Goal: Book appointment/travel/reservation

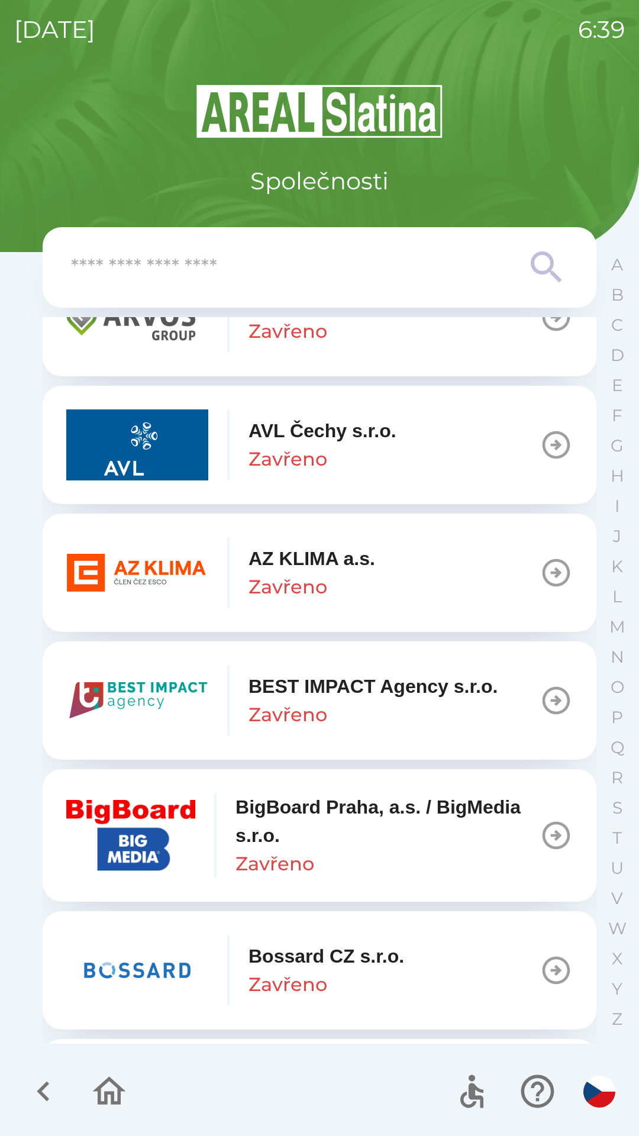
scroll to position [1114, 0]
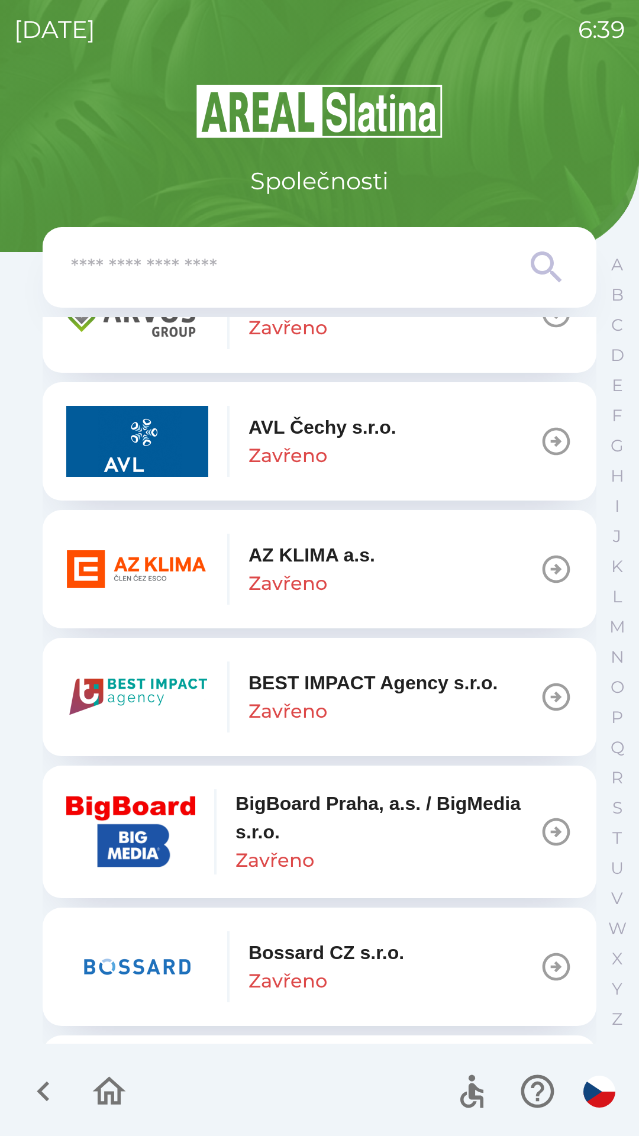
click at [373, 582] on div "AZ KLIMA a.s. Zavřeno" at bounding box center [312, 569] width 127 height 57
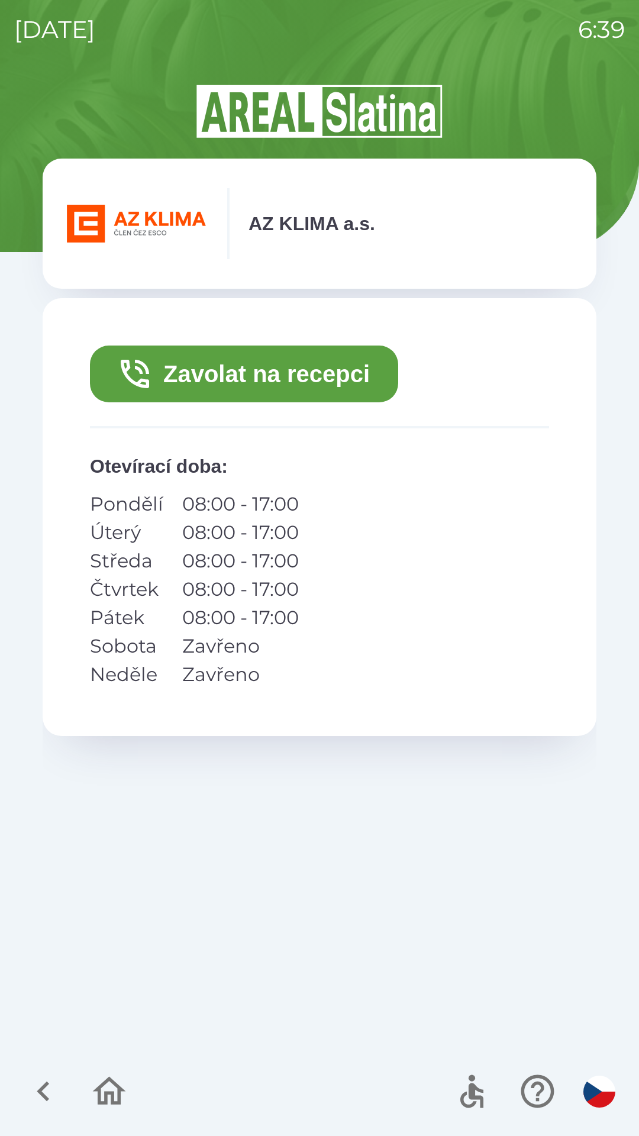
click at [302, 388] on button "Zavolat na recepci" at bounding box center [244, 374] width 308 height 57
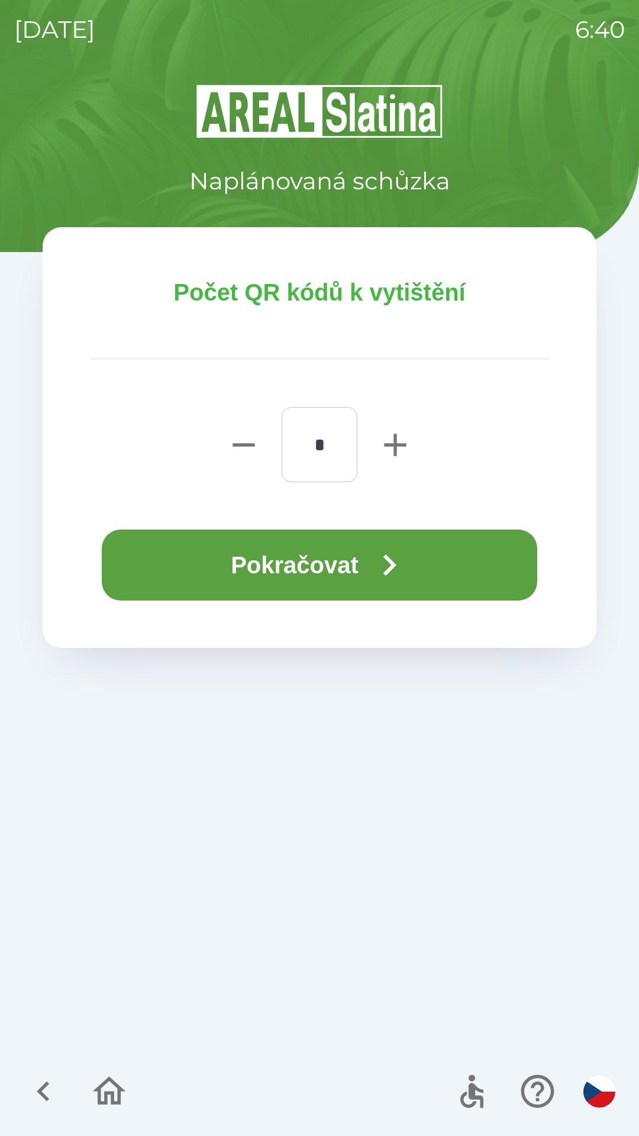
click at [394, 570] on icon "button" at bounding box center [389, 565] width 13 height 21
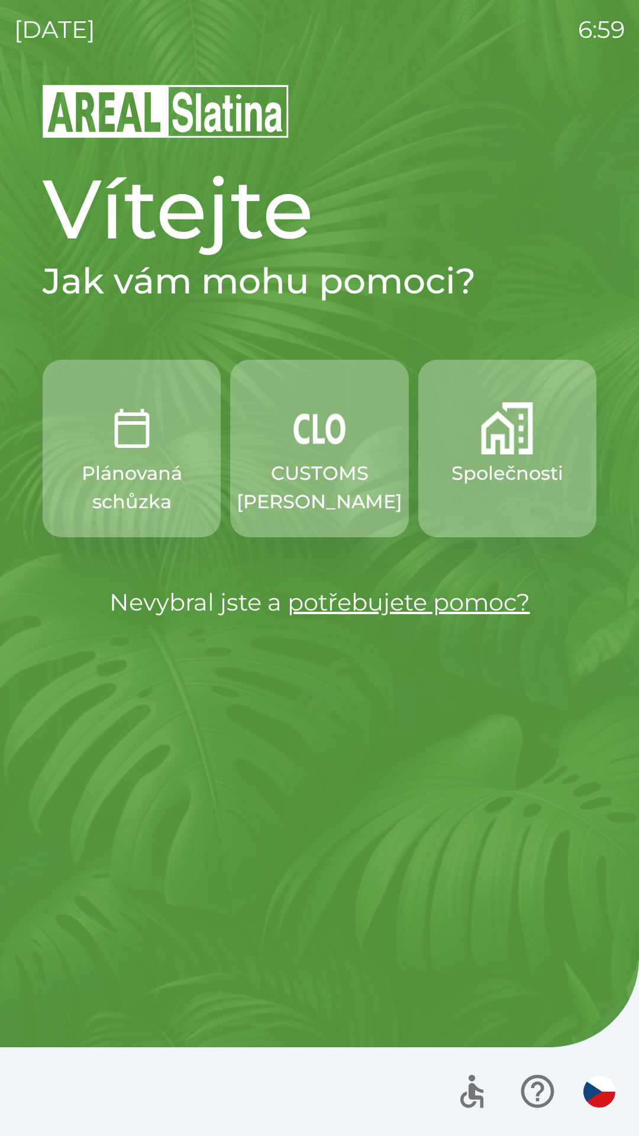
click at [312, 516] on button "CUSTOMS [PERSON_NAME]" at bounding box center [319, 449] width 178 height 178
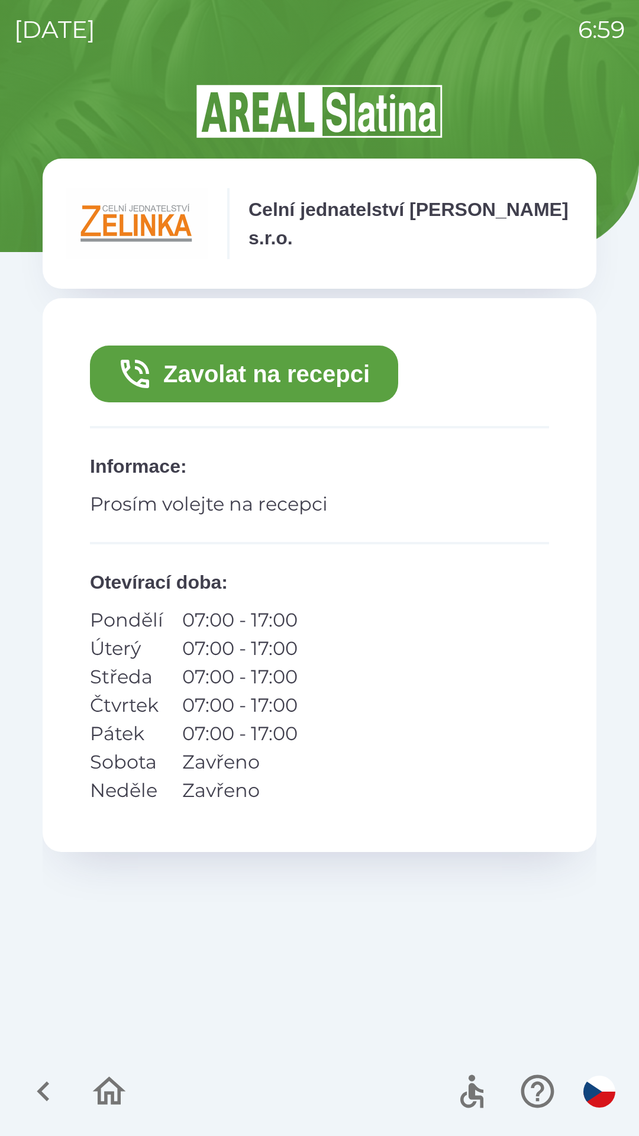
click at [291, 395] on button "Zavolat na recepci" at bounding box center [244, 374] width 308 height 57
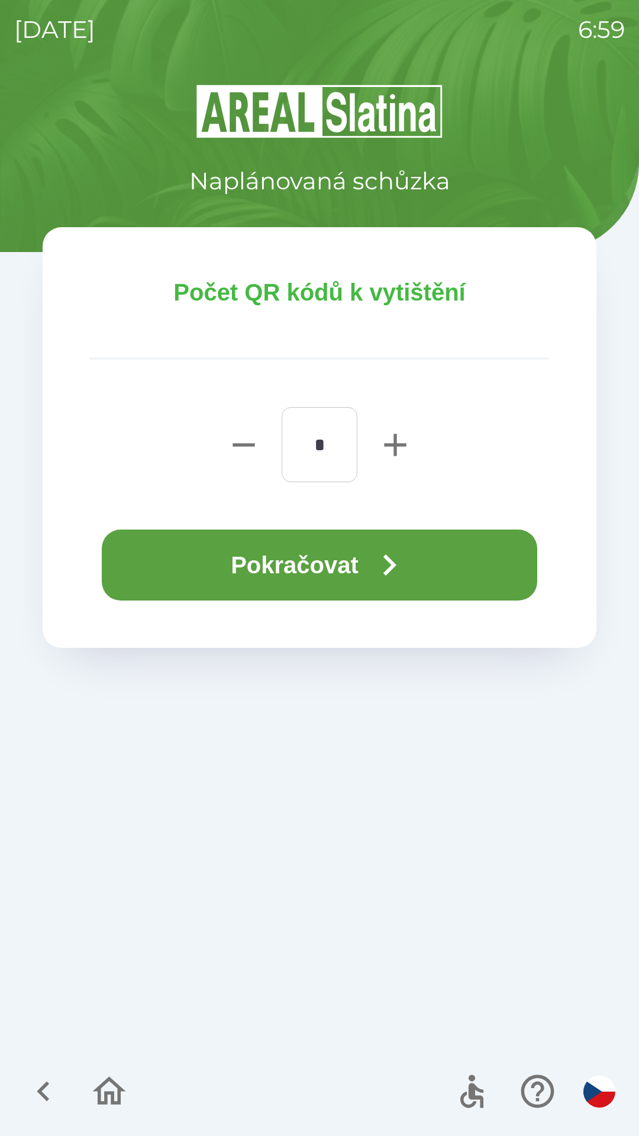
click at [395, 450] on icon "button" at bounding box center [395, 445] width 22 height 22
click at [393, 442] on icon "button" at bounding box center [395, 445] width 38 height 38
type input "*"
click at [399, 559] on icon "button" at bounding box center [389, 565] width 43 height 43
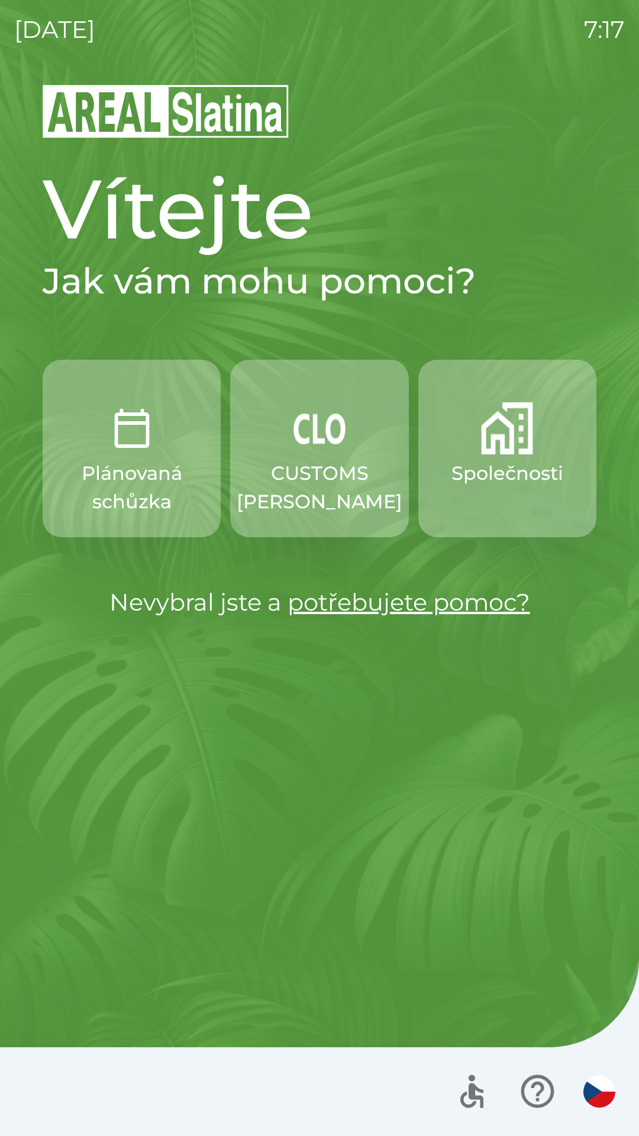
click at [326, 446] on img "button" at bounding box center [320, 428] width 52 height 52
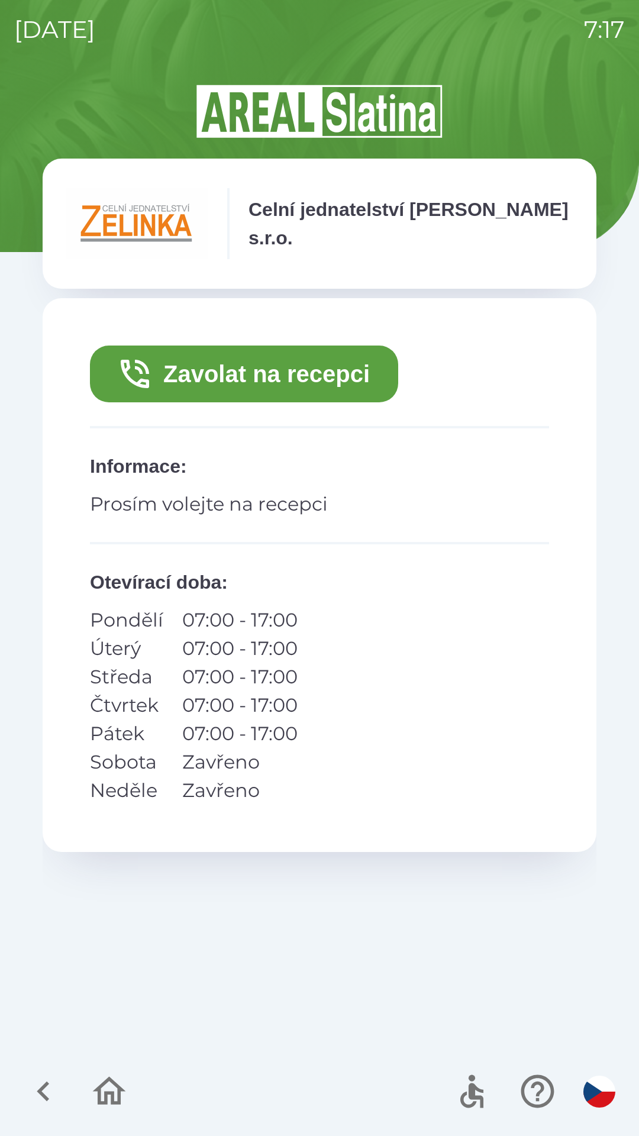
click at [212, 357] on button "Zavolat na recepci" at bounding box center [244, 374] width 308 height 57
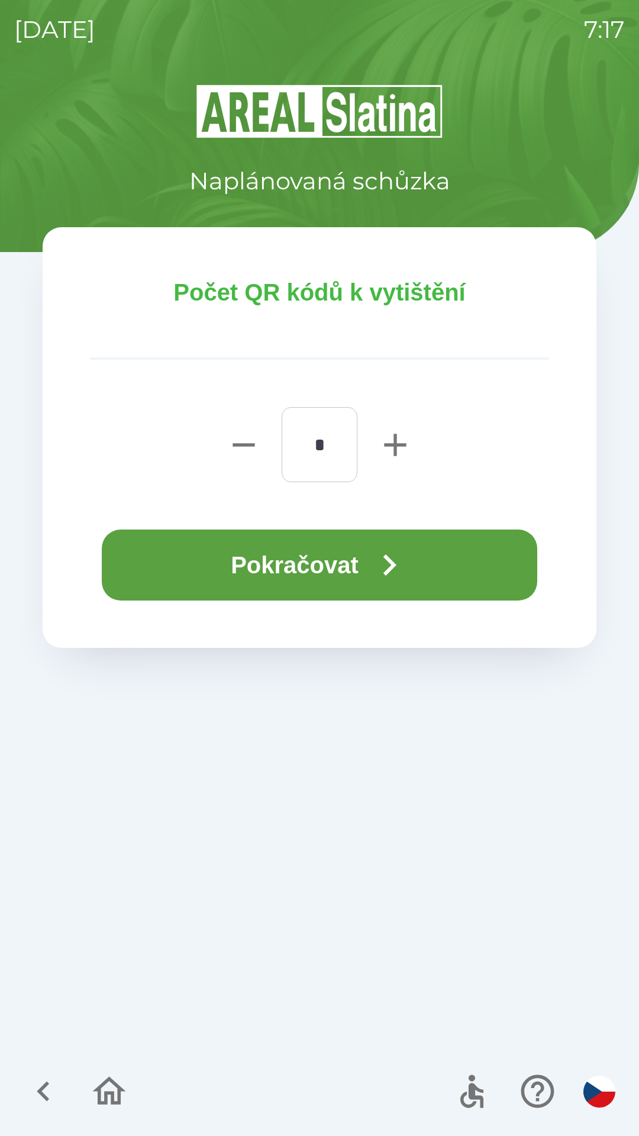
click at [169, 554] on button "Pokračovat" at bounding box center [320, 565] width 436 height 71
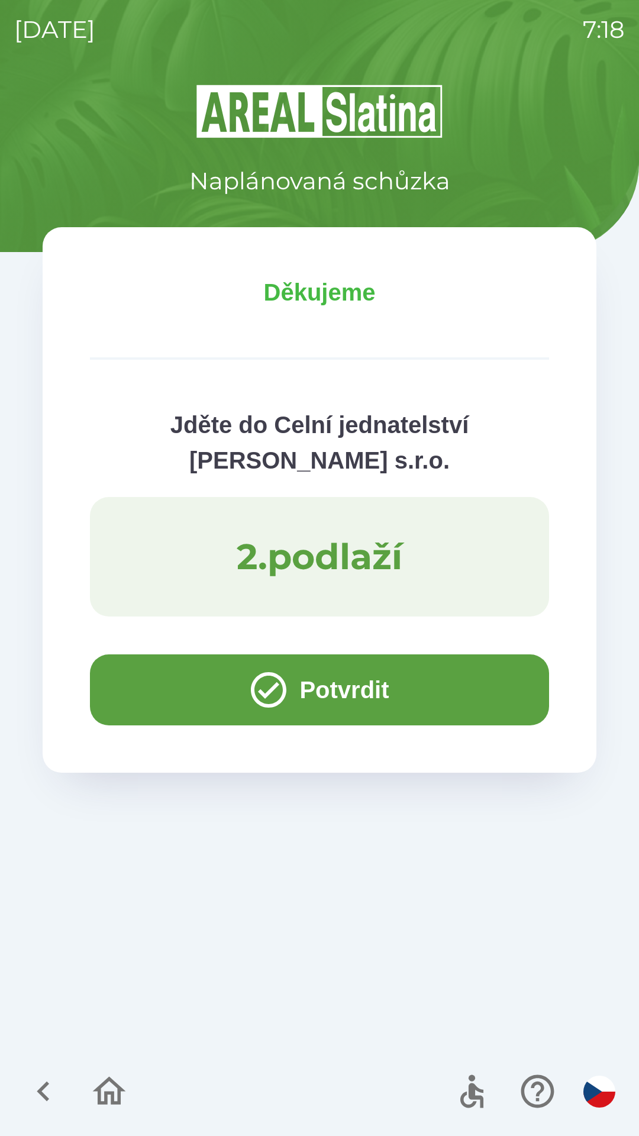
click at [157, 691] on button "Potvrdit" at bounding box center [319, 690] width 459 height 71
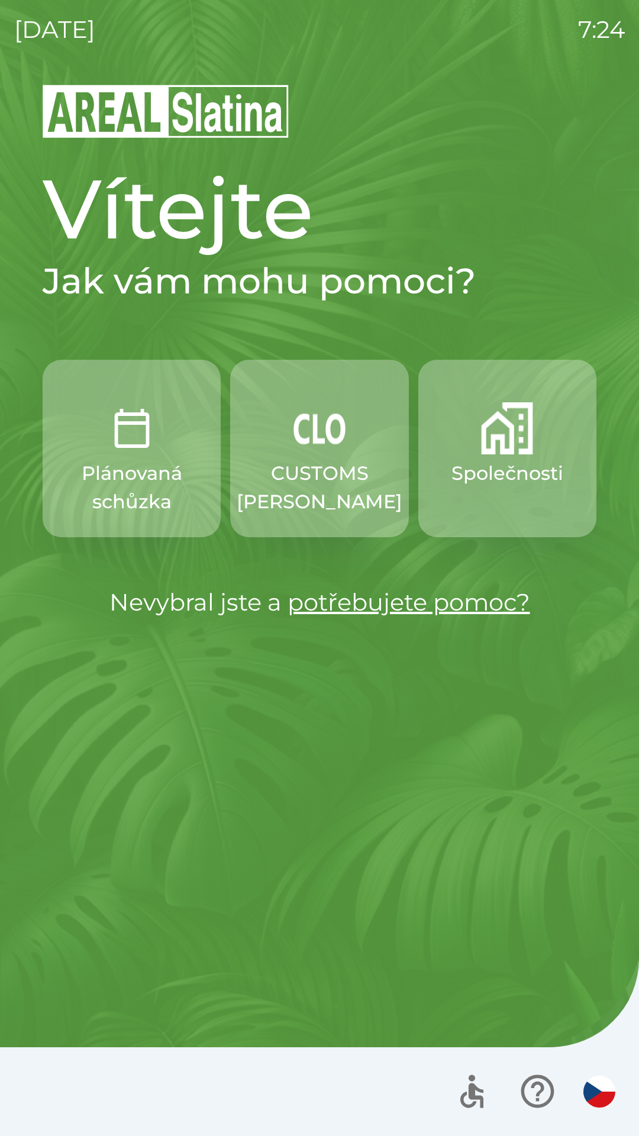
click at [288, 485] on p "CUSTOMS [PERSON_NAME]" at bounding box center [320, 487] width 166 height 57
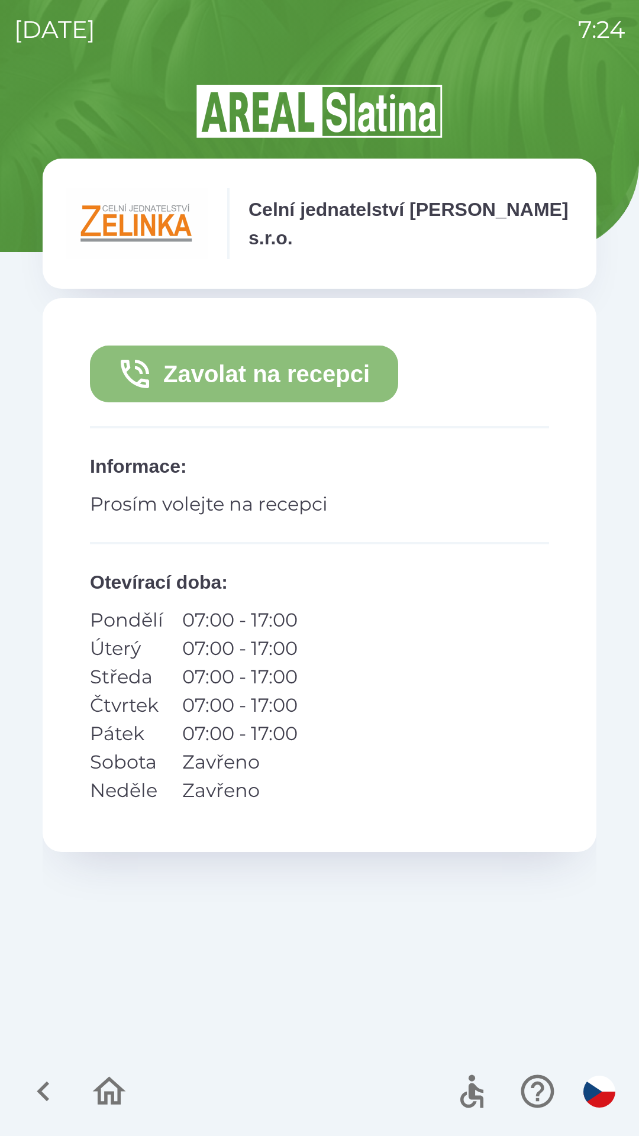
click at [236, 377] on button "Zavolat na recepci" at bounding box center [244, 374] width 308 height 57
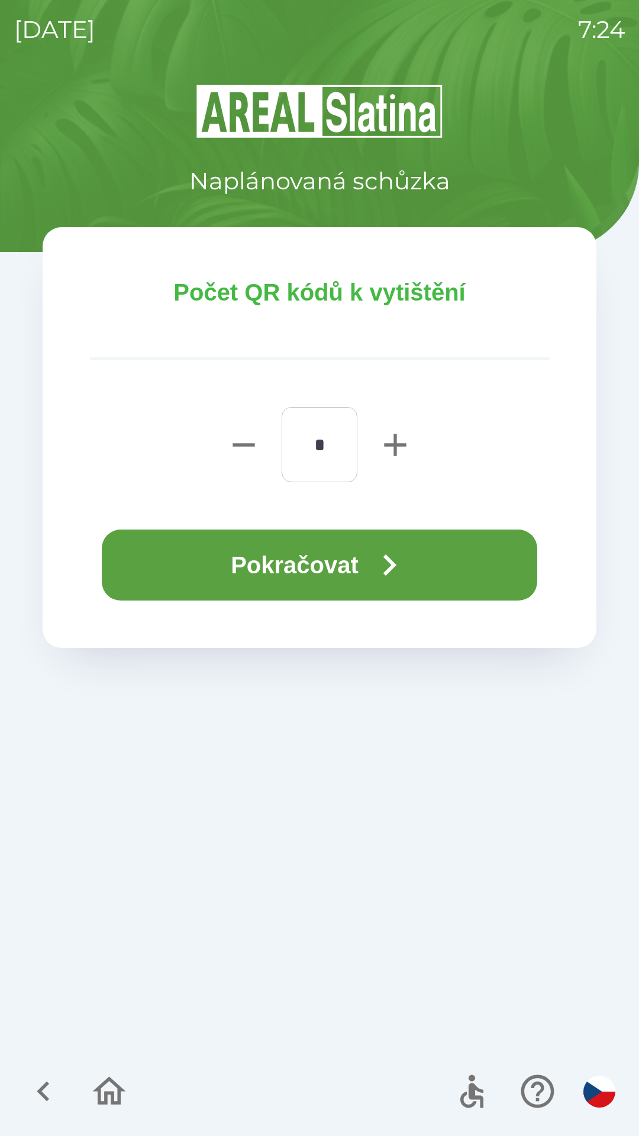
click at [224, 565] on button "Pokračovat" at bounding box center [320, 565] width 436 height 71
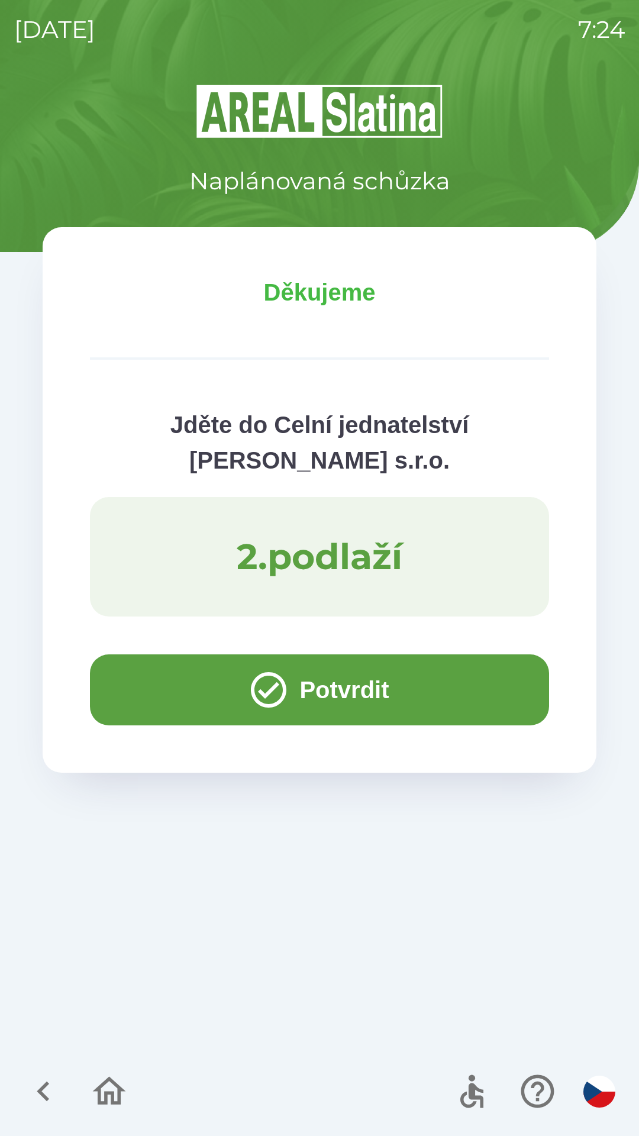
click at [142, 678] on button "Potvrdit" at bounding box center [319, 690] width 459 height 71
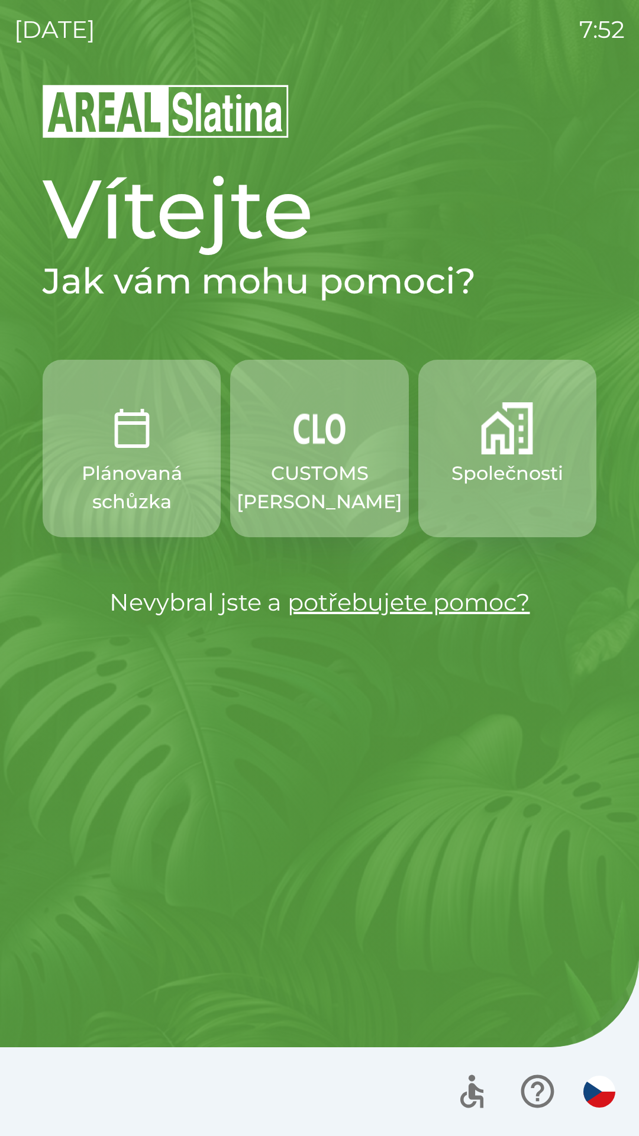
click at [324, 459] on button "CUSTOMS [PERSON_NAME]" at bounding box center [319, 449] width 178 height 178
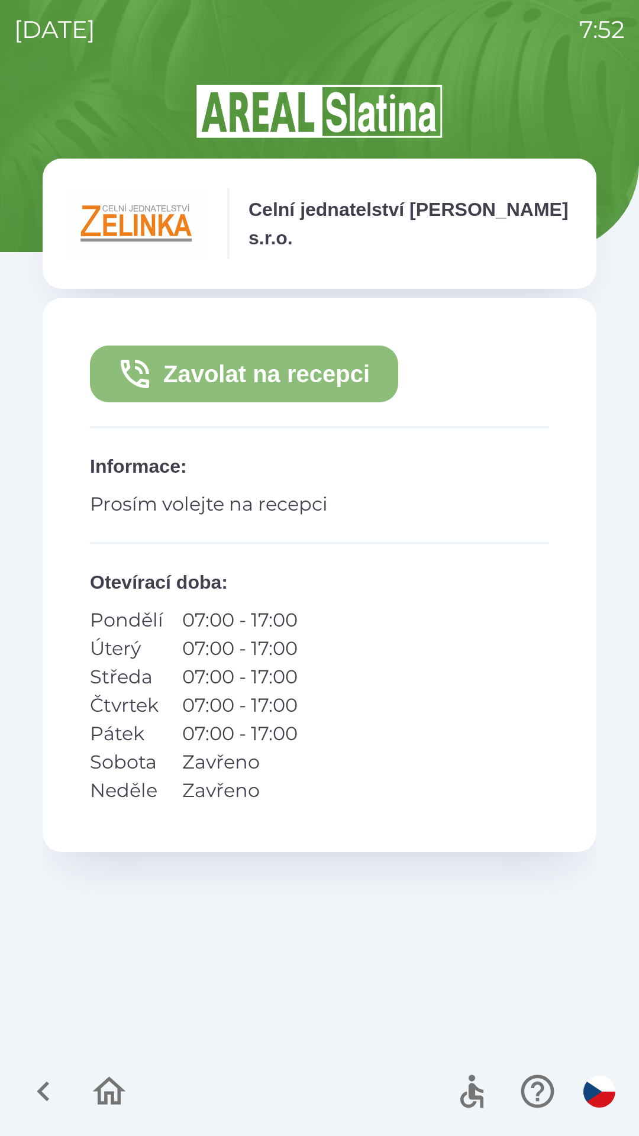
click at [239, 372] on button "Zavolat na recepci" at bounding box center [244, 374] width 308 height 57
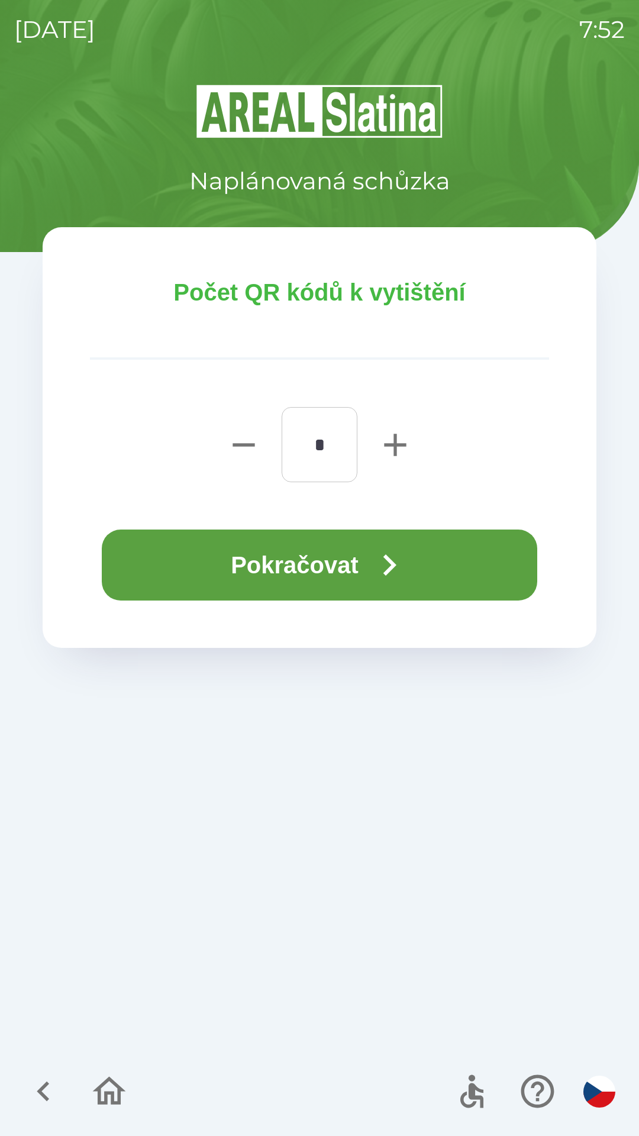
click at [313, 557] on button "Pokračovat" at bounding box center [320, 565] width 436 height 71
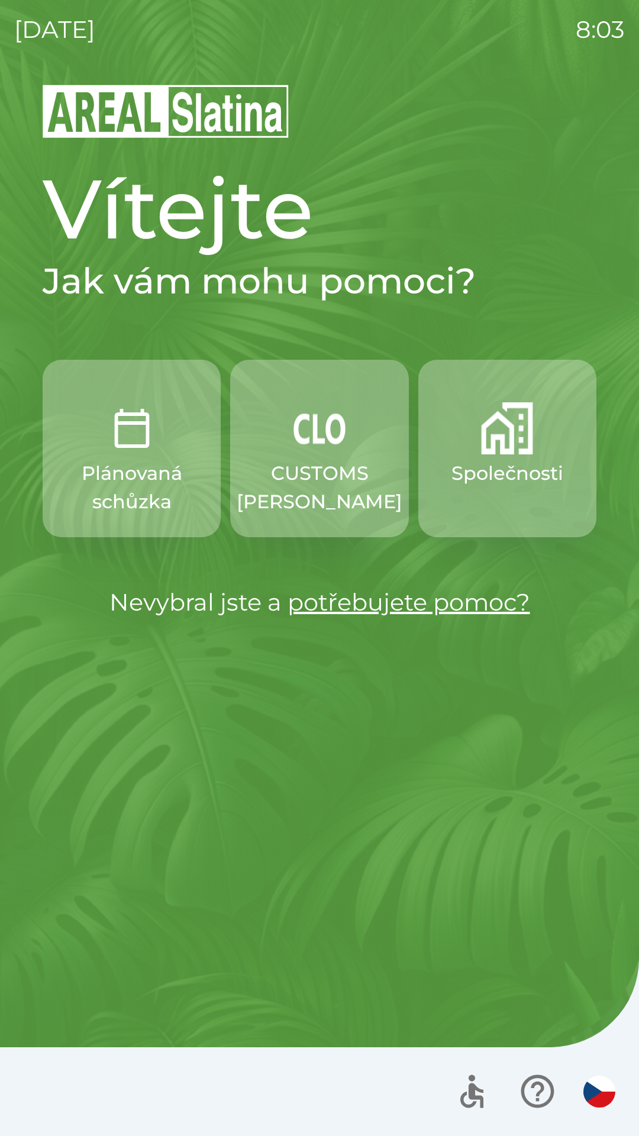
click at [503, 473] on p "Společnosti" at bounding box center [508, 473] width 112 height 28
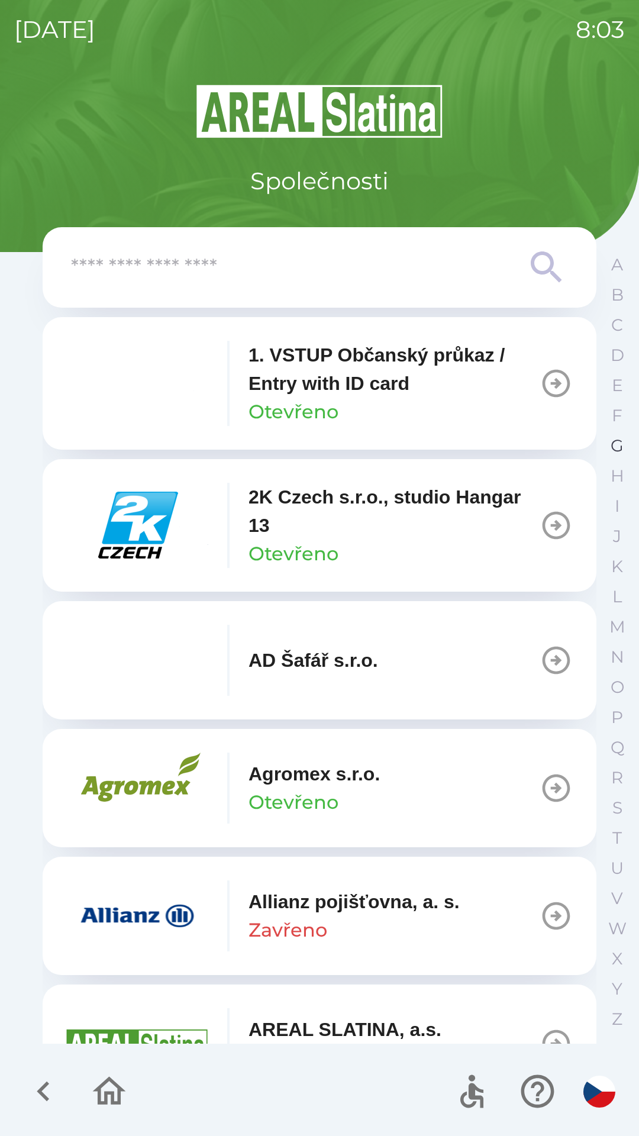
click at [608, 449] on button "G" at bounding box center [617, 446] width 30 height 30
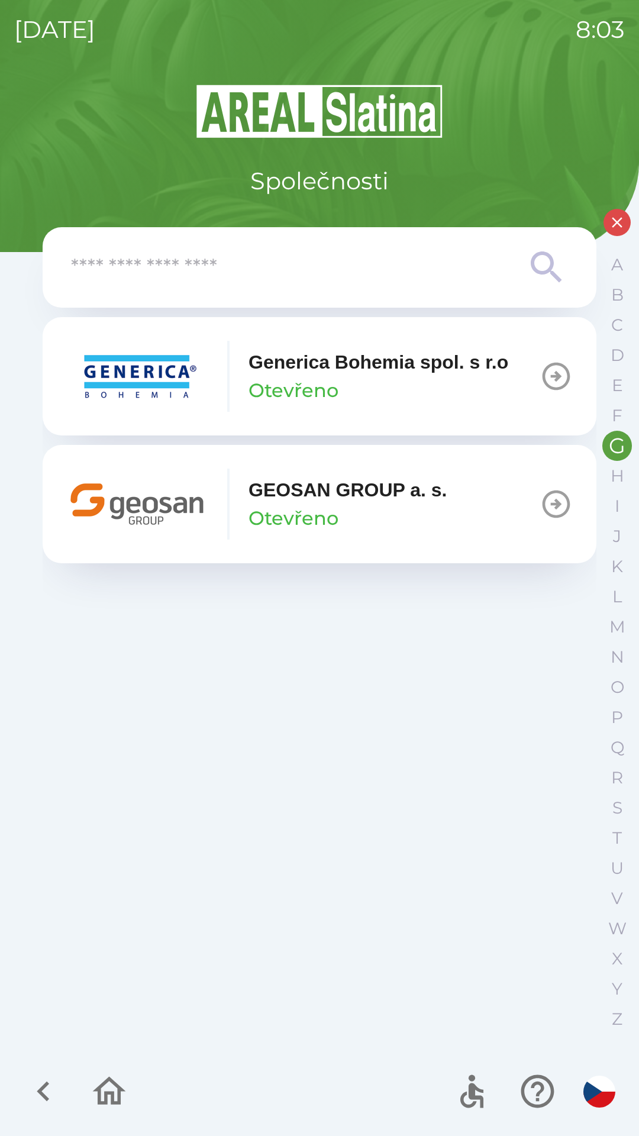
click at [308, 508] on p "Otevřeno" at bounding box center [294, 518] width 90 height 28
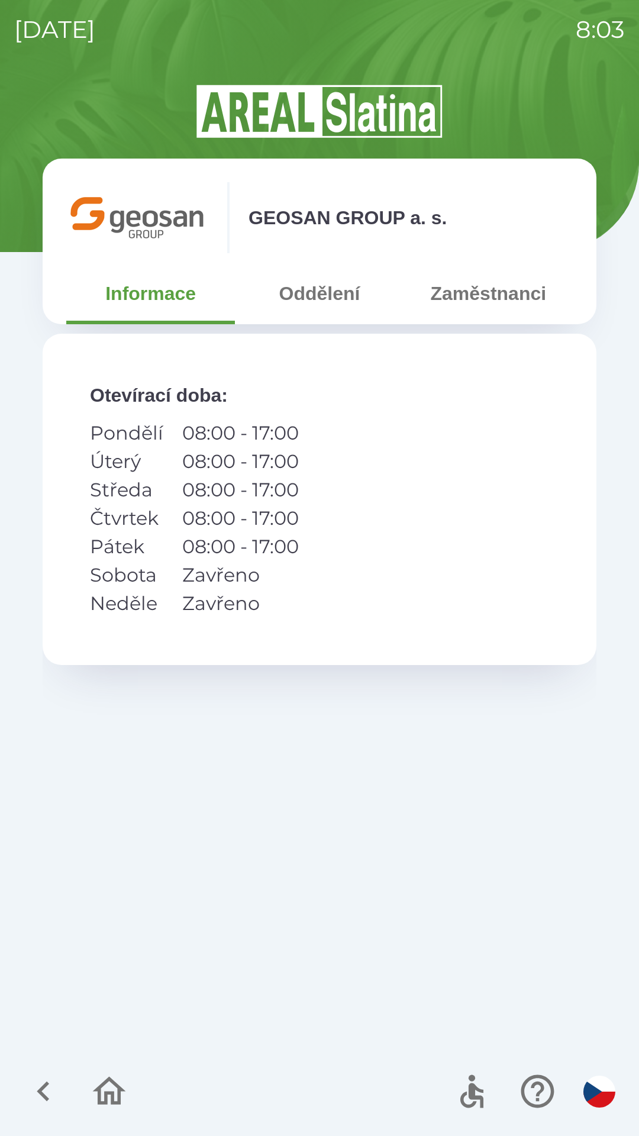
click at [469, 291] on button "Zaměstnanci" at bounding box center [488, 293] width 169 height 43
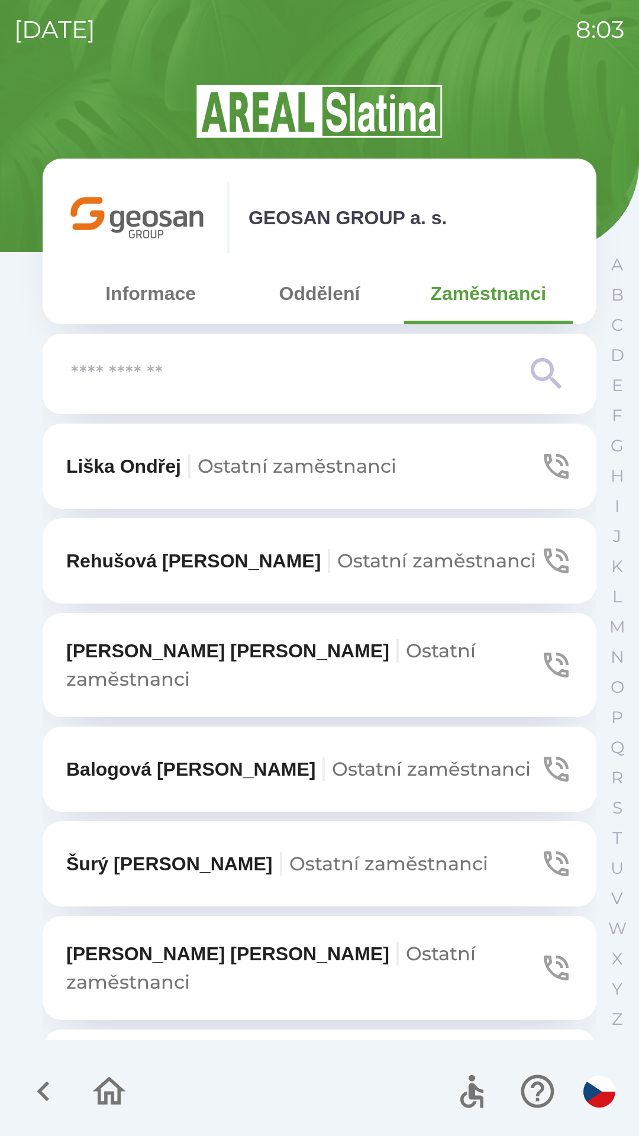
click at [310, 294] on button "Oddělení" at bounding box center [319, 293] width 169 height 43
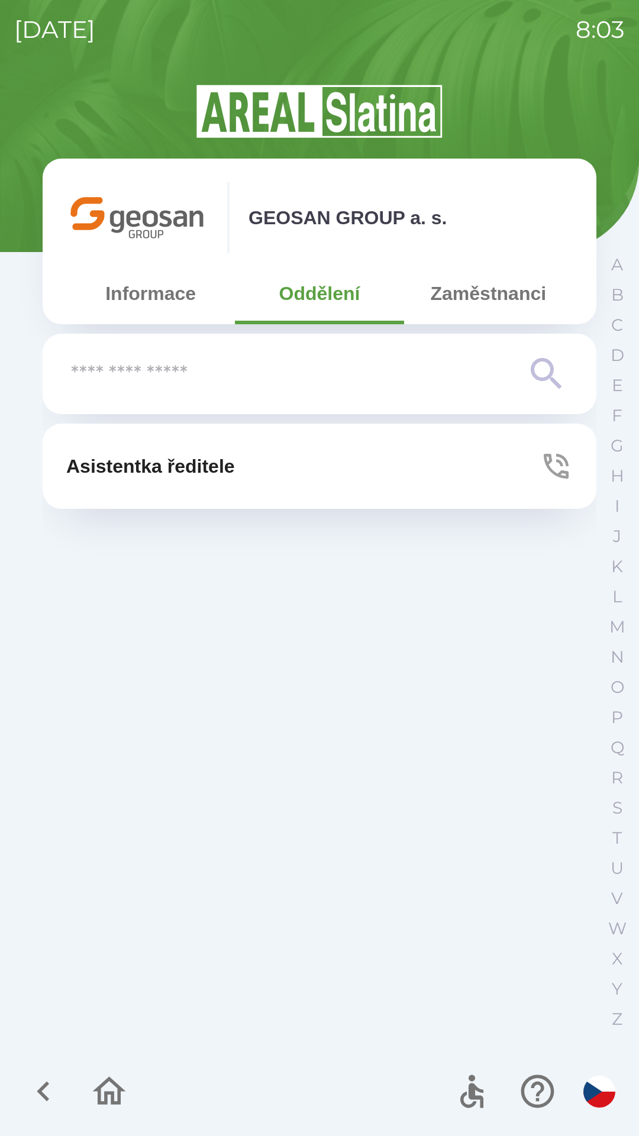
click at [457, 298] on button "Zaměstnanci" at bounding box center [488, 293] width 169 height 43
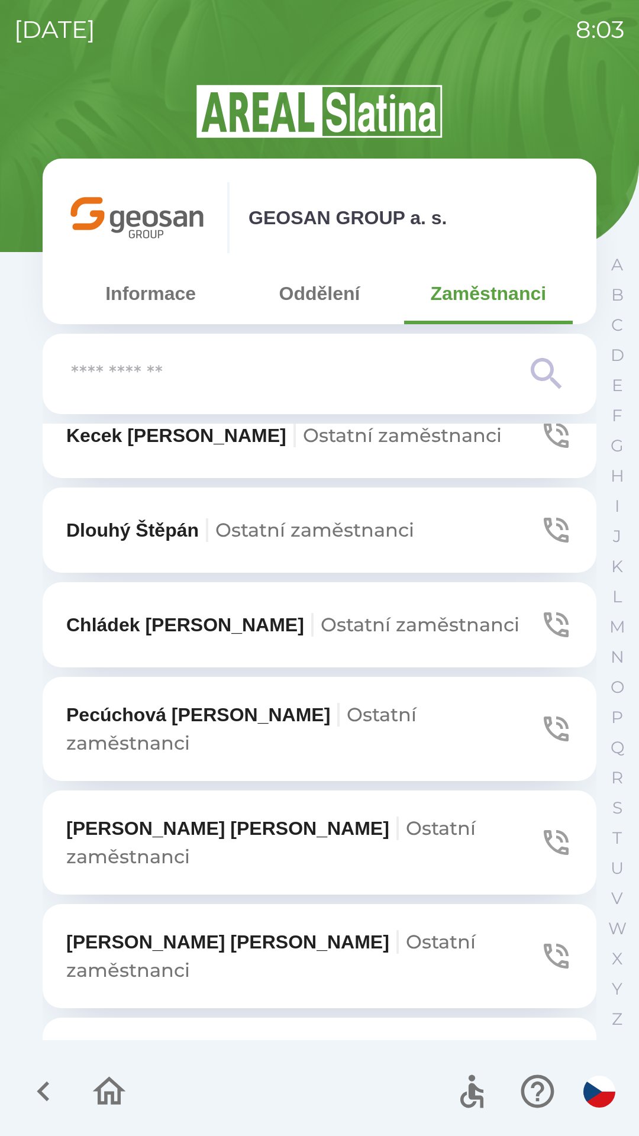
scroll to position [871, 0]
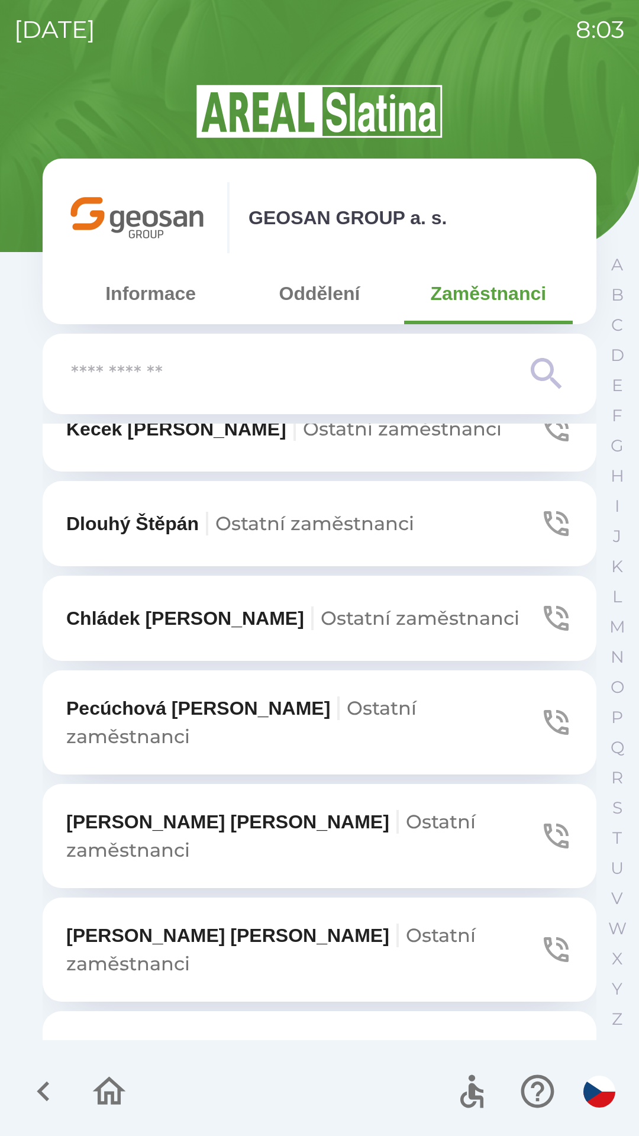
click at [167, 921] on p "[PERSON_NAME] zaměstnanci" at bounding box center [302, 949] width 473 height 57
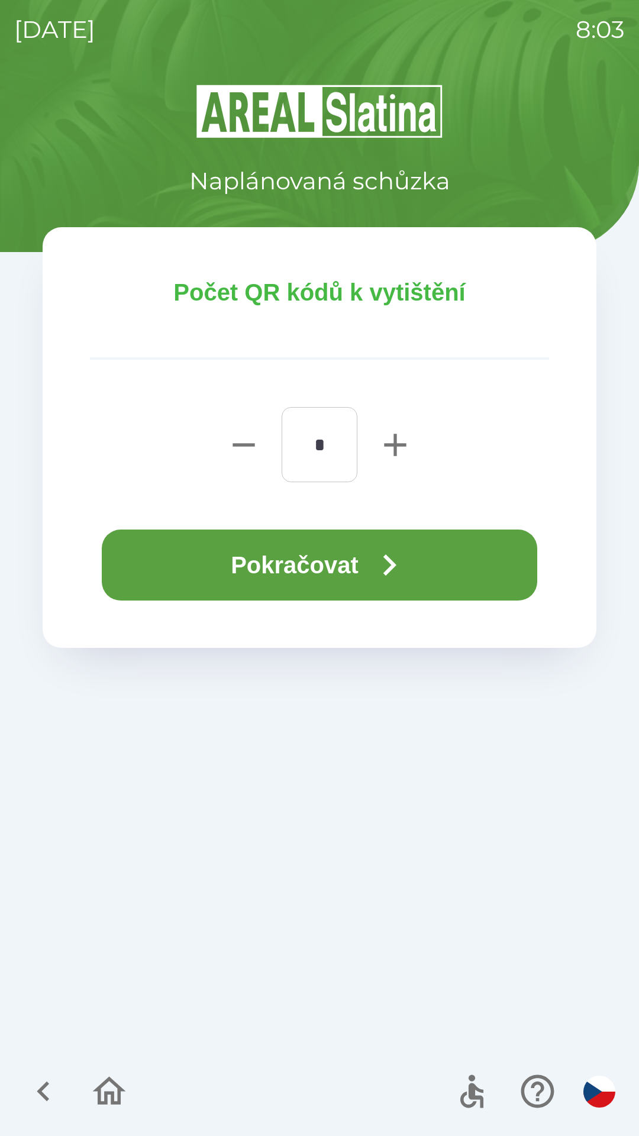
click at [251, 568] on button "Pokračovat" at bounding box center [320, 565] width 436 height 71
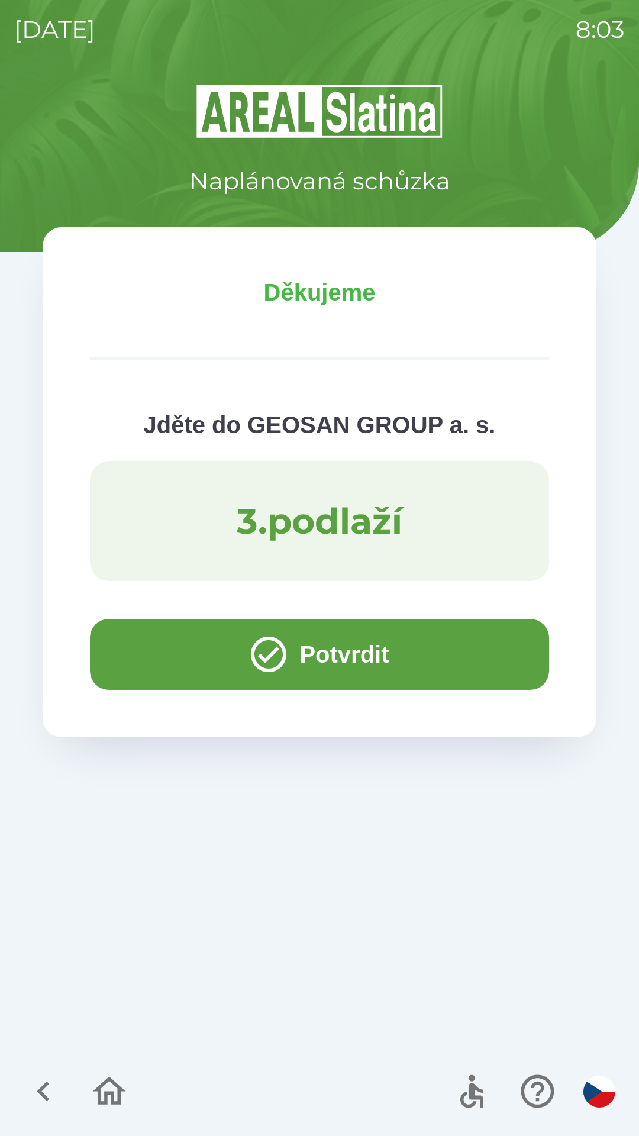
click at [157, 656] on button "Potvrdit" at bounding box center [319, 654] width 459 height 71
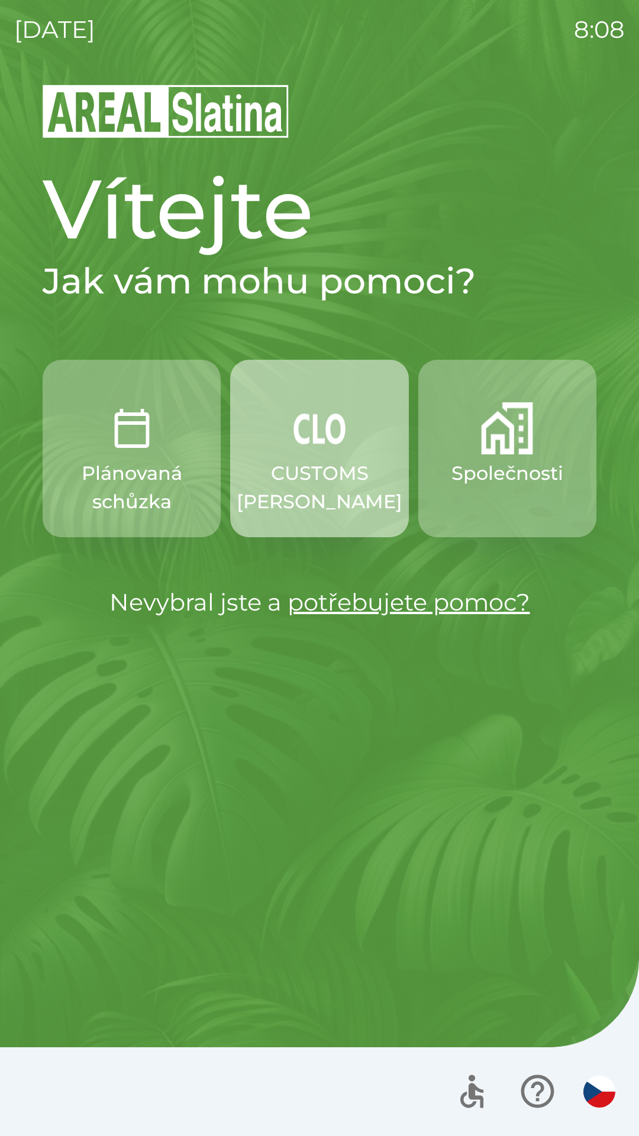
click at [310, 473] on p "CUSTOMS [PERSON_NAME]" at bounding box center [320, 487] width 166 height 57
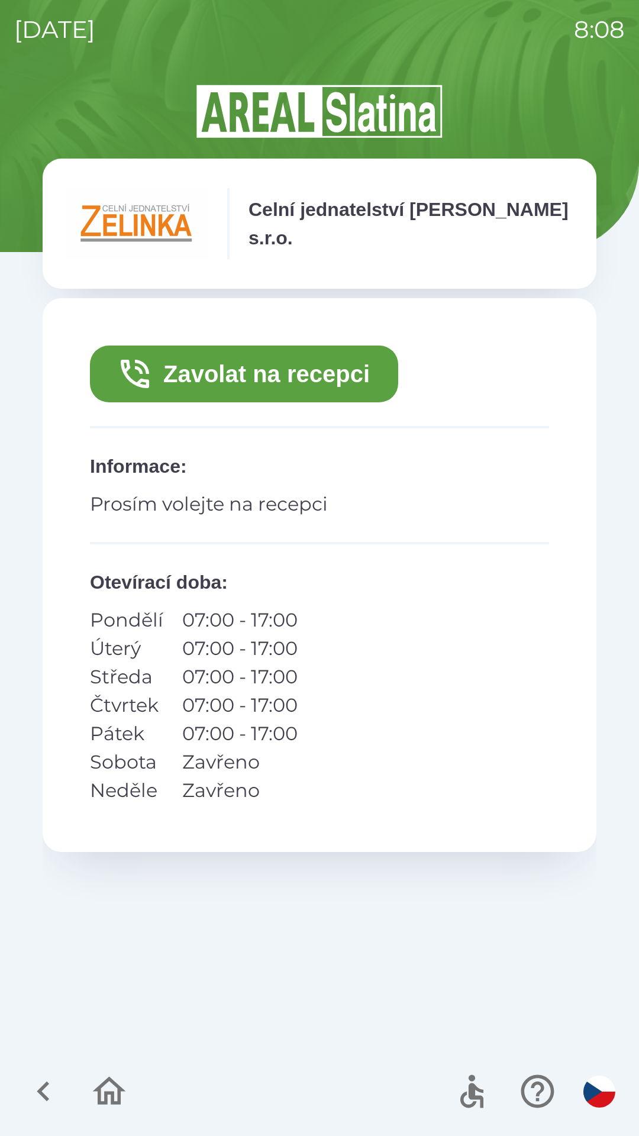
click at [212, 375] on button "Zavolat na recepci" at bounding box center [244, 374] width 308 height 57
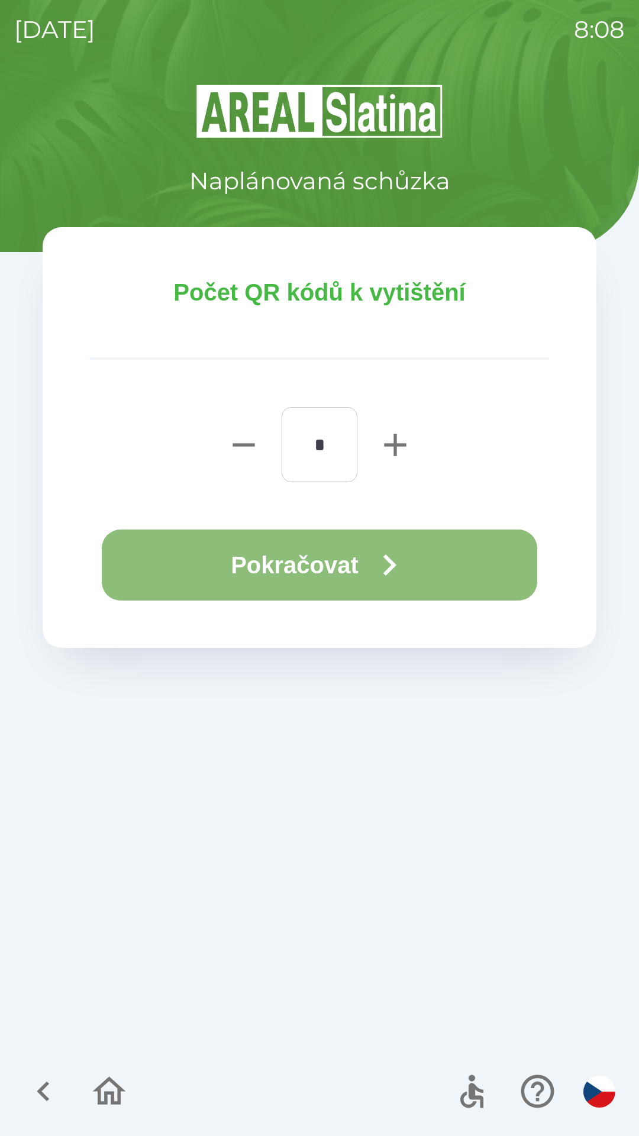
click at [217, 550] on button "Pokračovat" at bounding box center [320, 565] width 436 height 71
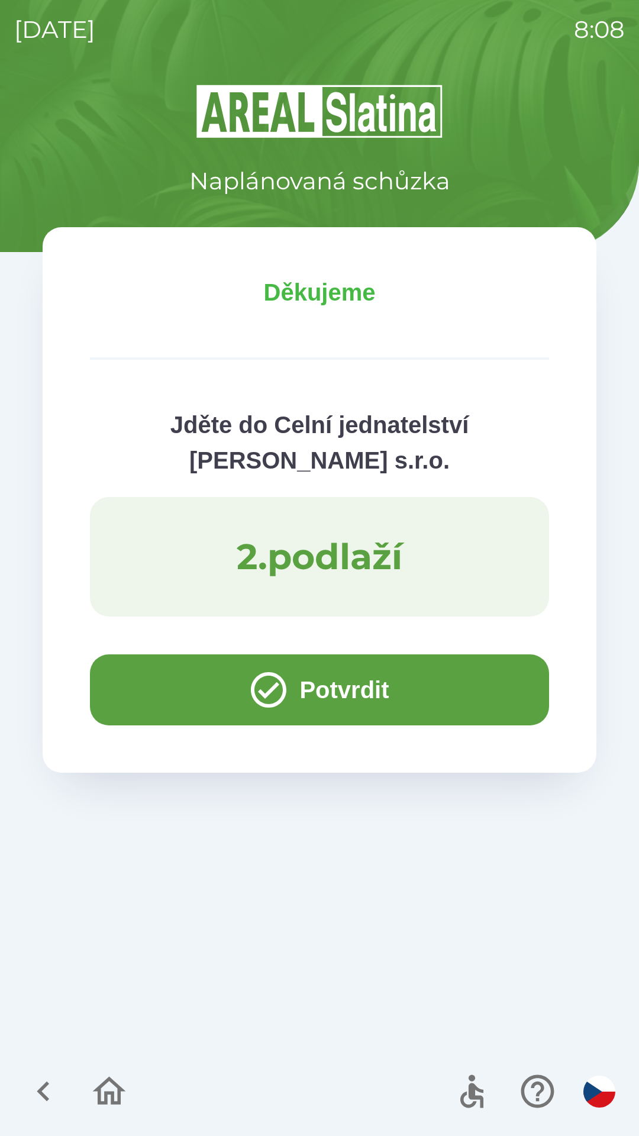
click at [175, 681] on button "Potvrdit" at bounding box center [319, 690] width 459 height 71
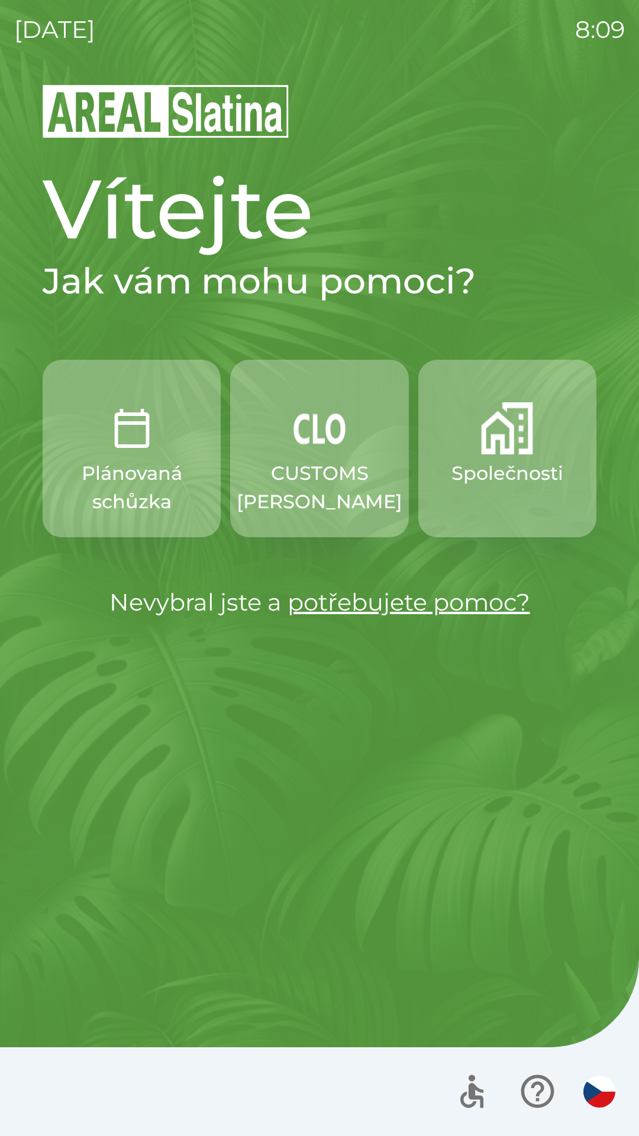
click at [299, 456] on button "CUSTOMS [PERSON_NAME]" at bounding box center [319, 449] width 178 height 178
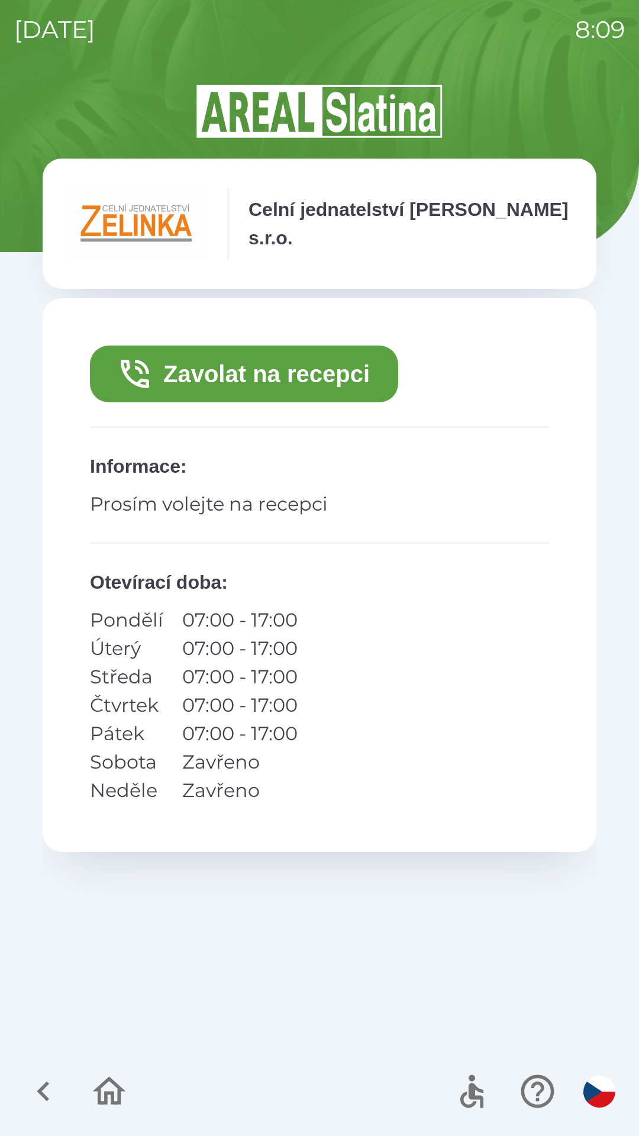
click at [231, 372] on button "Zavolat na recepci" at bounding box center [244, 374] width 308 height 57
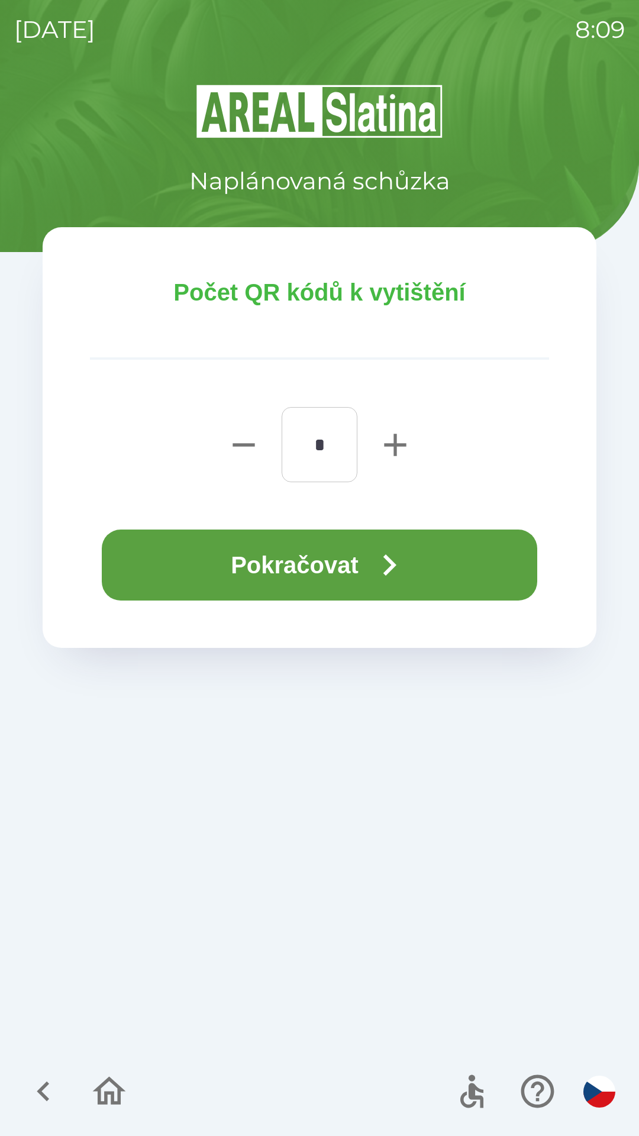
click at [200, 559] on button "Pokračovat" at bounding box center [320, 565] width 436 height 71
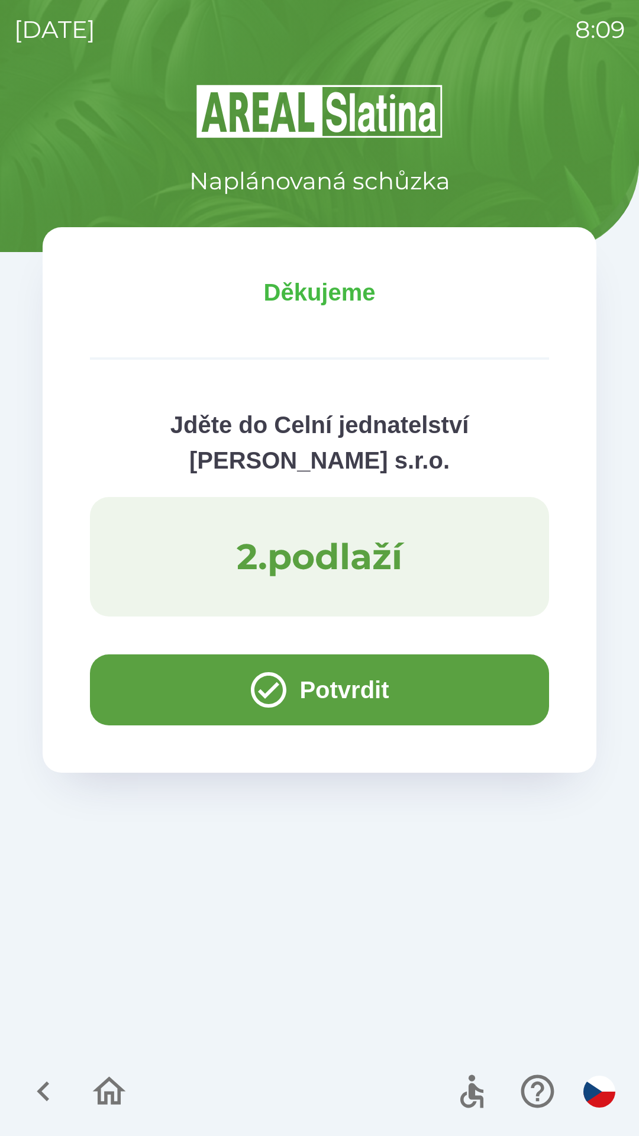
click at [157, 676] on button "Potvrdit" at bounding box center [319, 690] width 459 height 71
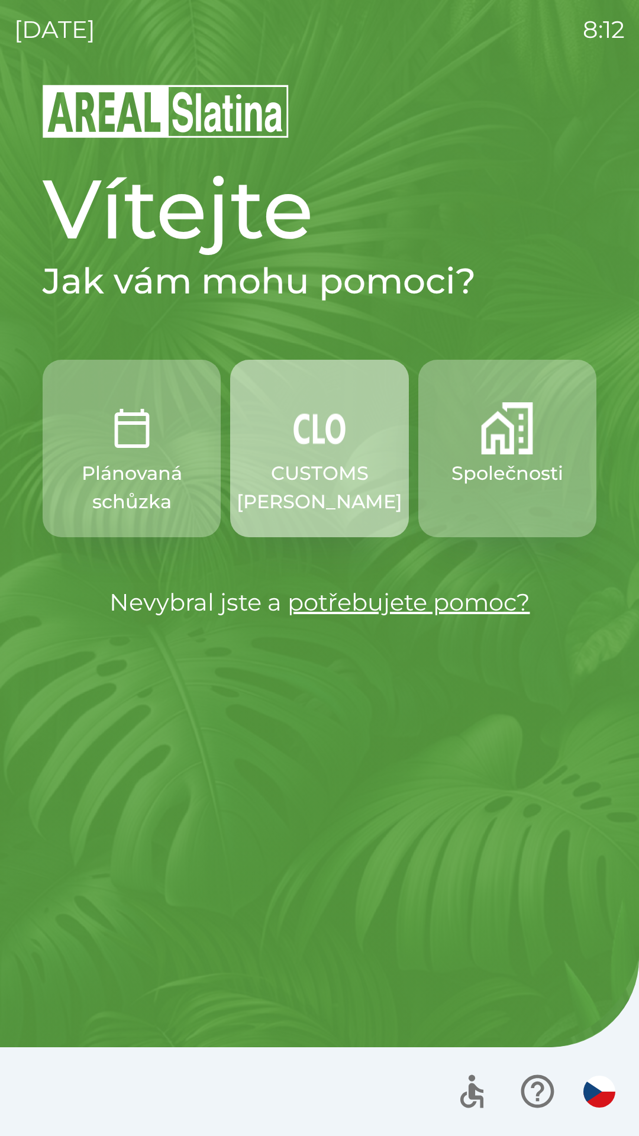
click at [336, 470] on p "CUSTOMS [PERSON_NAME]" at bounding box center [320, 487] width 166 height 57
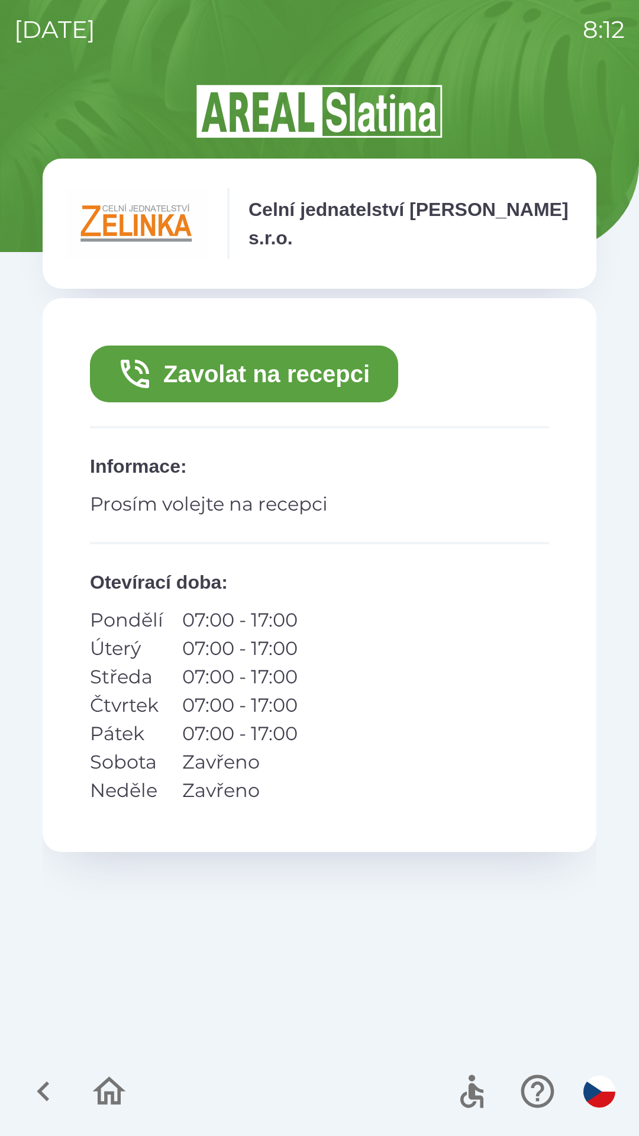
click at [312, 376] on button "Zavolat na recepci" at bounding box center [244, 374] width 308 height 57
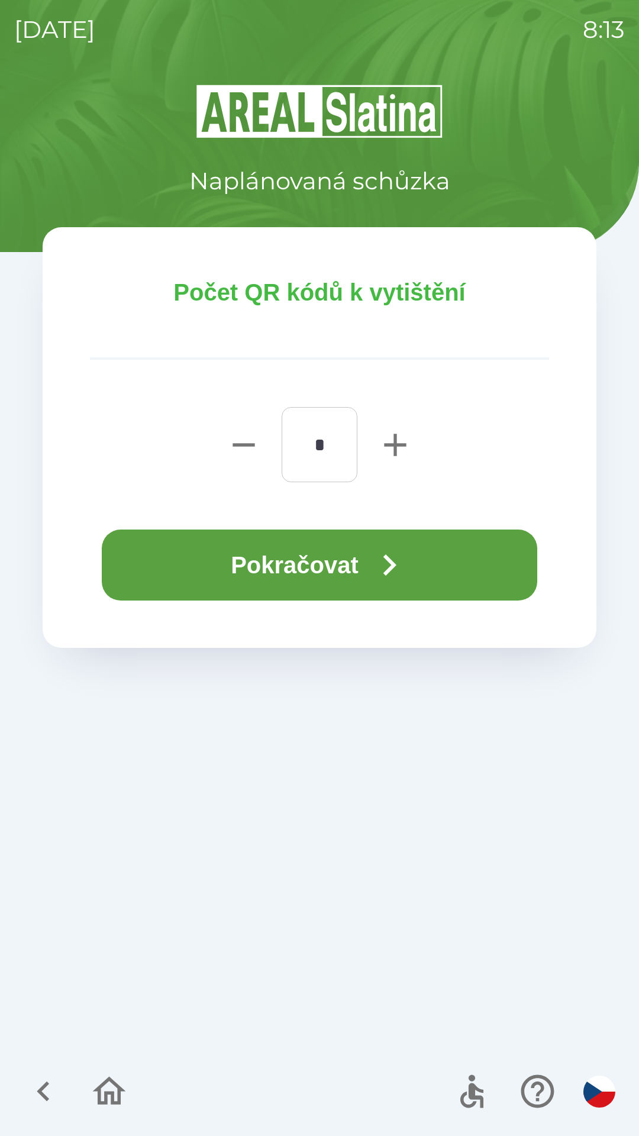
click at [375, 565] on icon "button" at bounding box center [389, 565] width 43 height 43
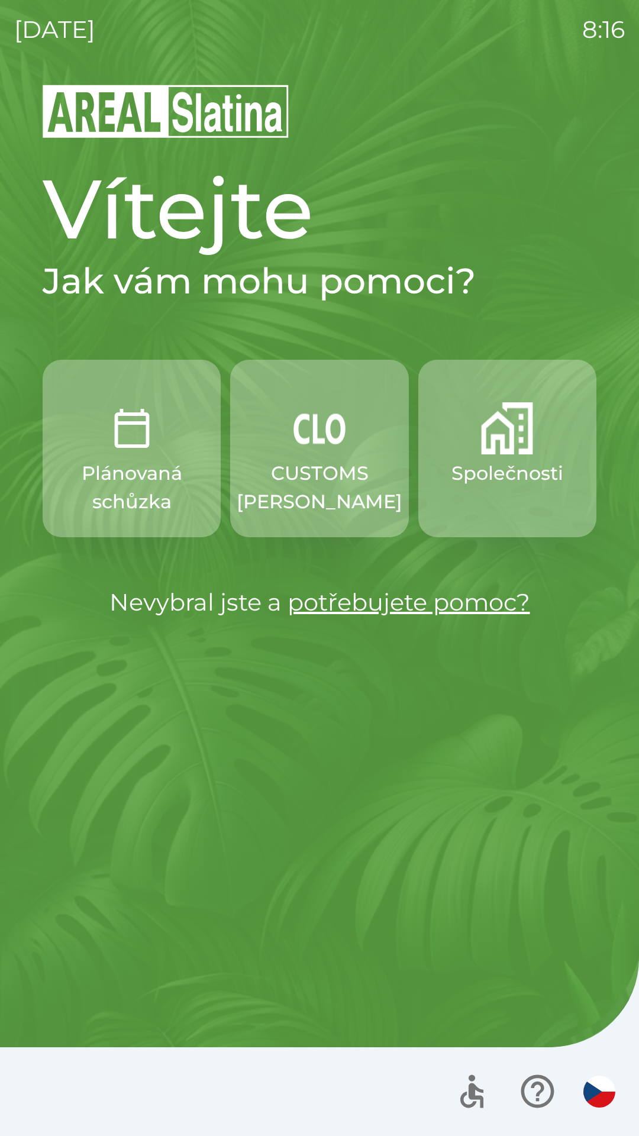
click at [231, 867] on div "Vítejte Jak vám mohu pomoci? Plánovaná schůzka CUSTOMS [PERSON_NAME] Společnost…" at bounding box center [319, 609] width 611 height 1053
click at [499, 995] on div "Vítejte Jak vám mohu pomoci? Plánovaná schůzka CUSTOMS [PERSON_NAME] Společnost…" at bounding box center [319, 609] width 611 height 1053
click at [79, 1107] on div at bounding box center [319, 1091] width 639 height 89
